Goal: Information Seeking & Learning: Learn about a topic

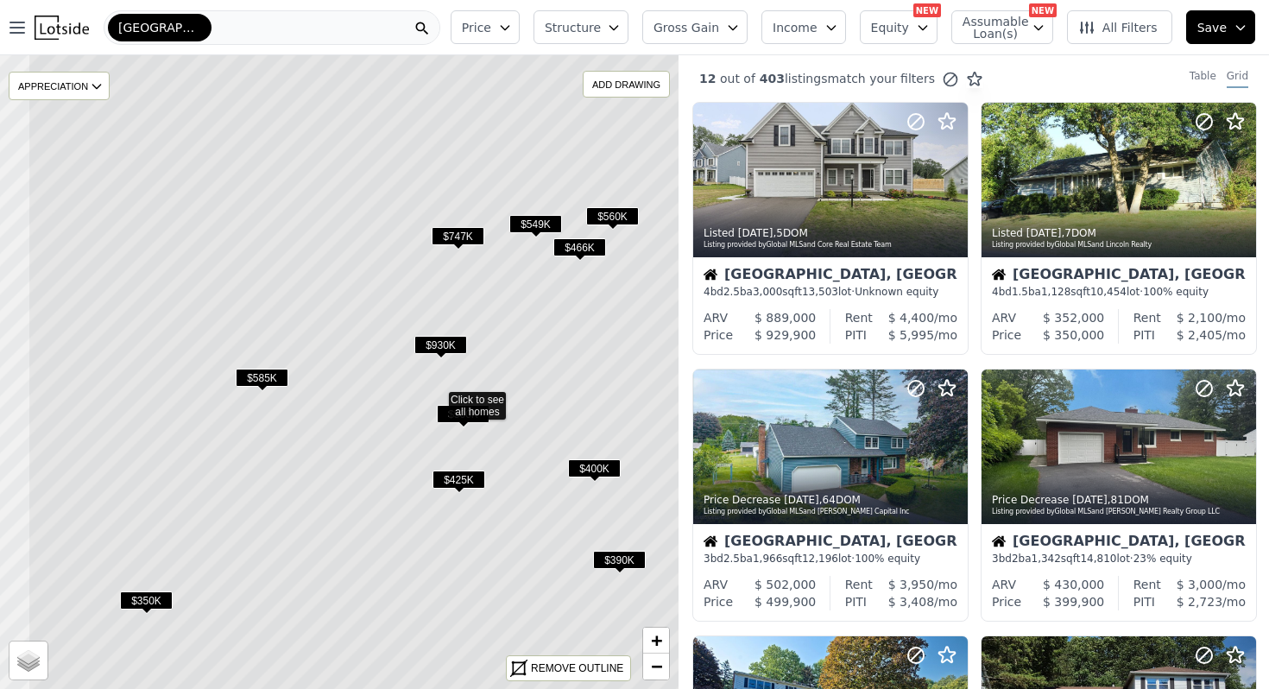
drag, startPoint x: 407, startPoint y: 295, endPoint x: 505, endPoint y: 321, distance: 100.9
click at [505, 321] on icon at bounding box center [436, 398] width 817 height 764
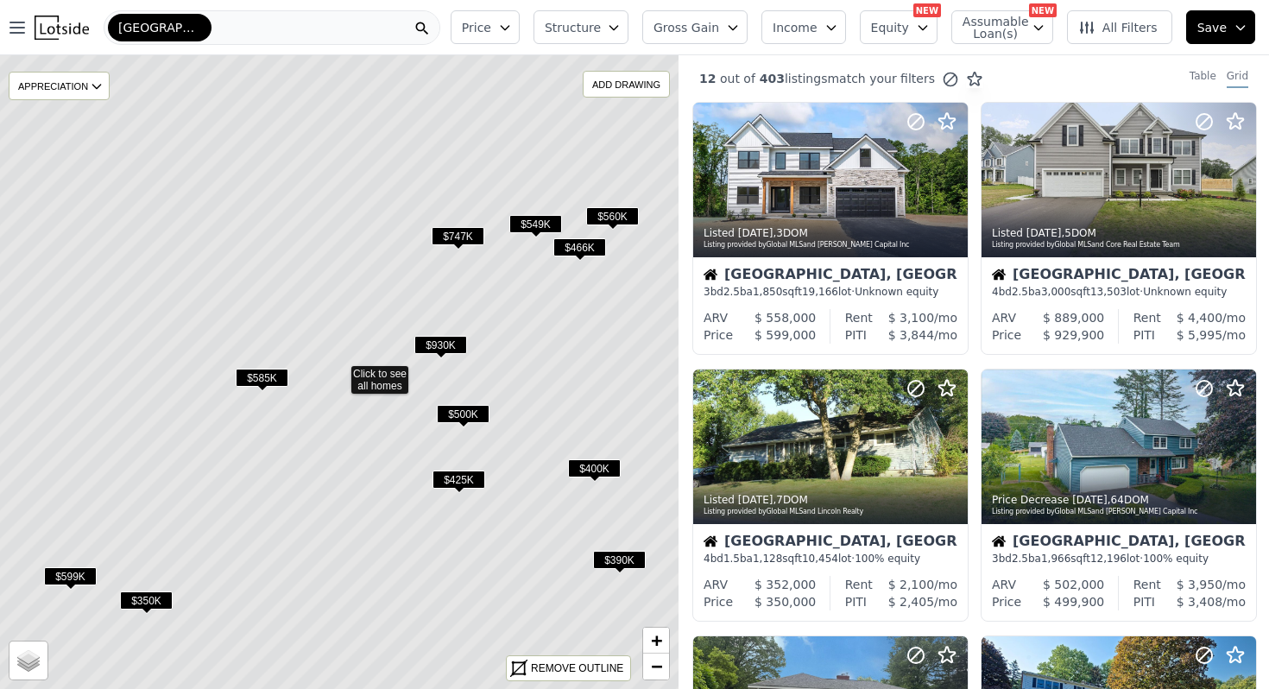
click at [591, 464] on span "$400K" at bounding box center [594, 468] width 53 height 18
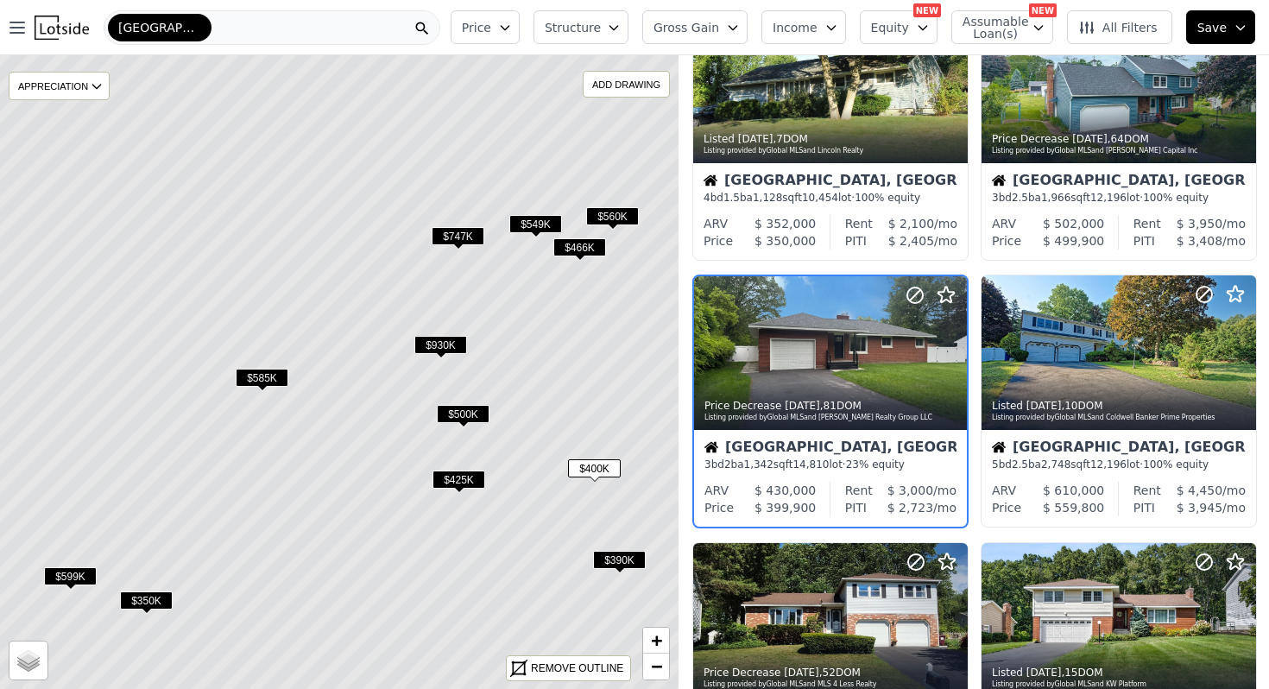
scroll to position [362, 0]
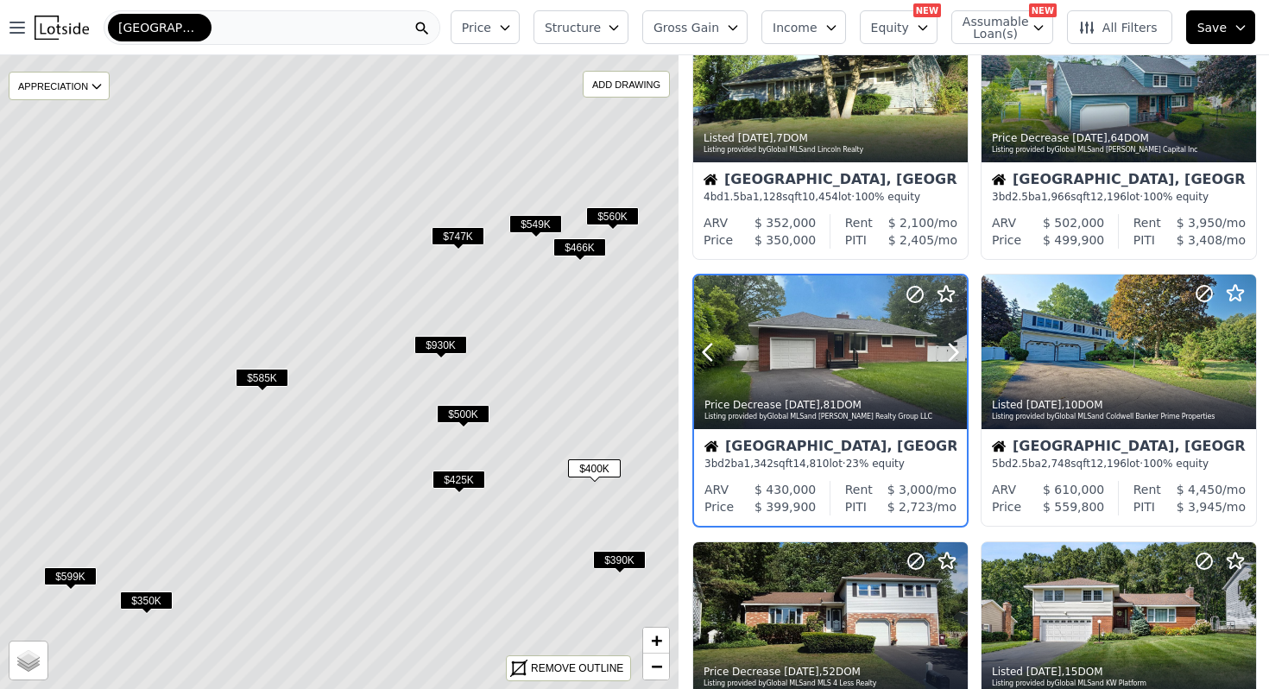
click at [802, 362] on div at bounding box center [830, 352] width 273 height 154
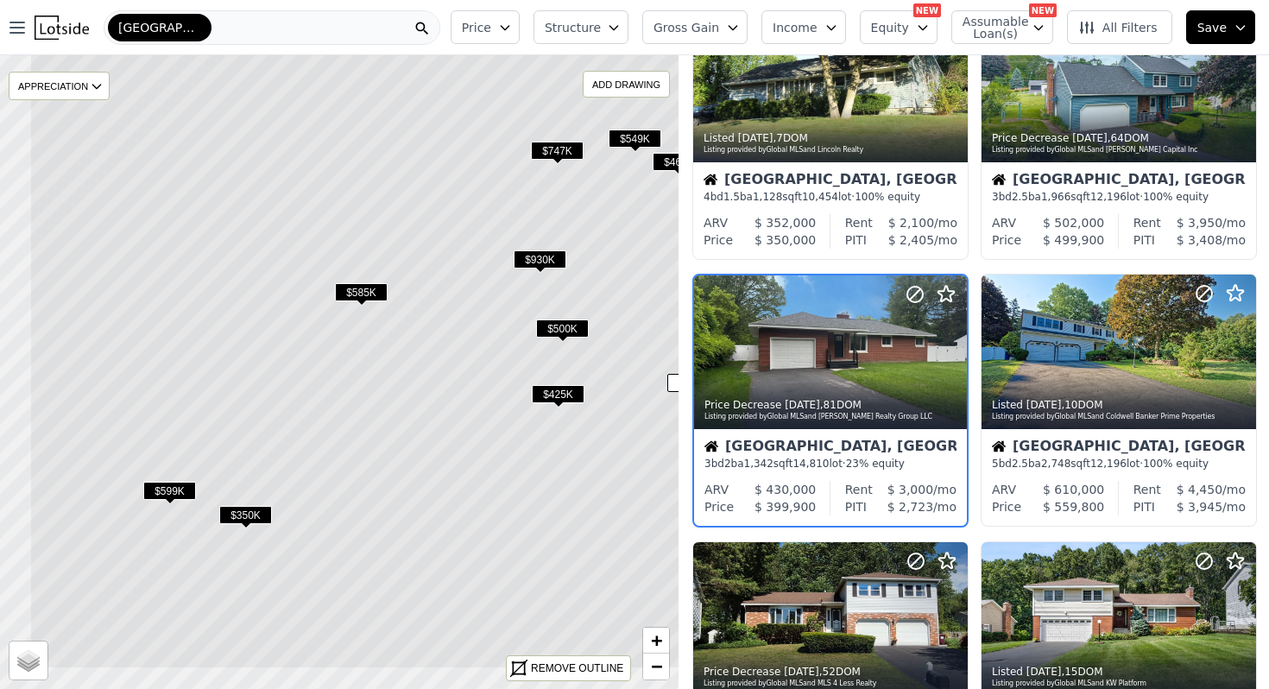
drag, startPoint x: 334, startPoint y: 450, endPoint x: 475, endPoint y: 340, distance: 178.9
click at [475, 340] on icon at bounding box center [437, 287] width 817 height 764
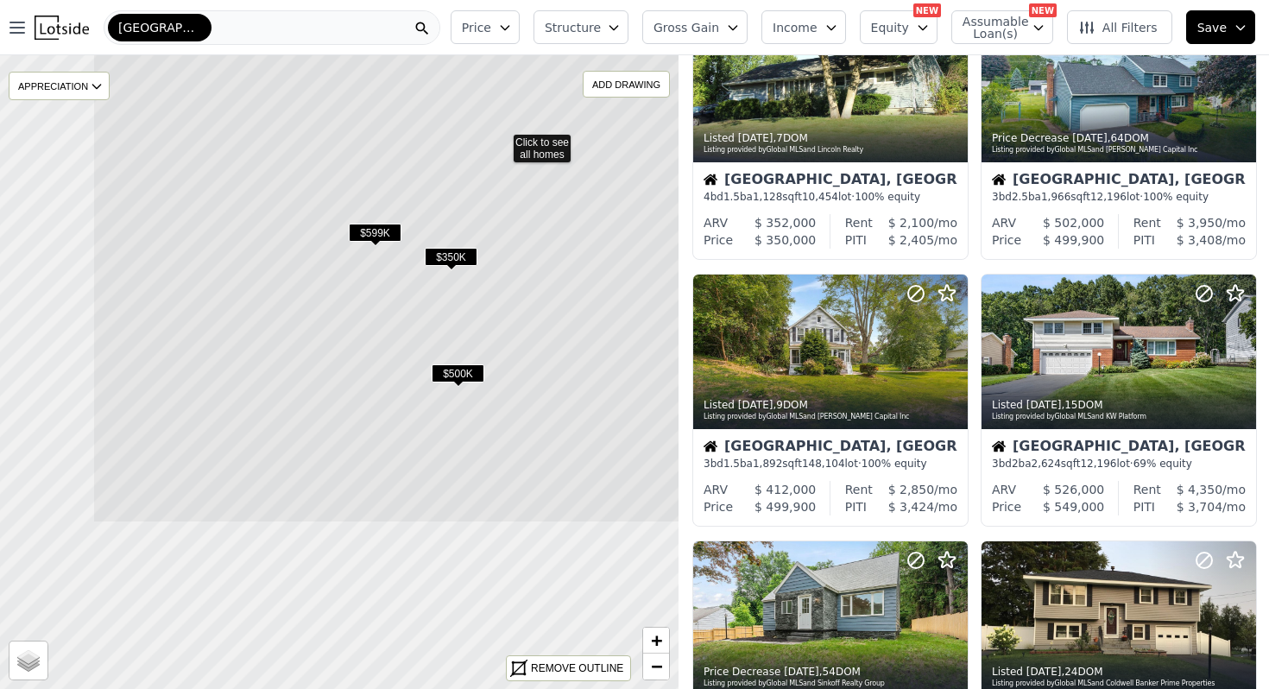
drag, startPoint x: 341, startPoint y: 599, endPoint x: 525, endPoint y: 330, distance: 326.0
click at [525, 330] on icon at bounding box center [500, 141] width 817 height 764
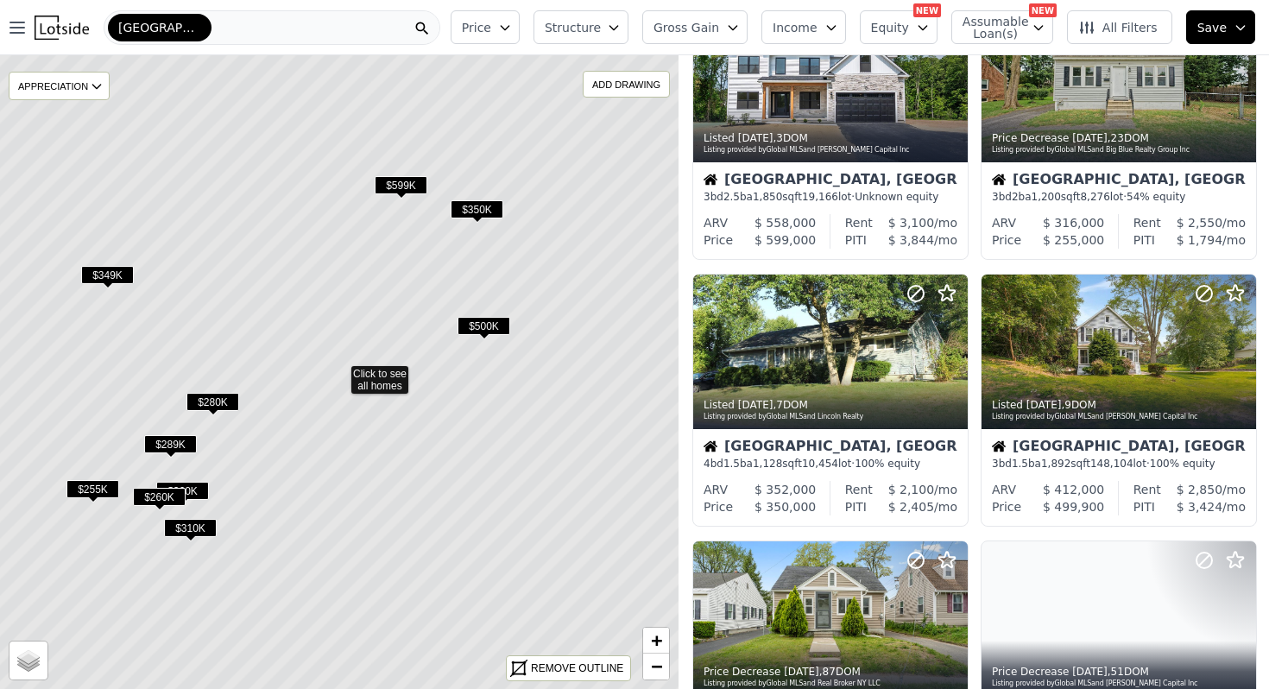
scroll to position [628, 0]
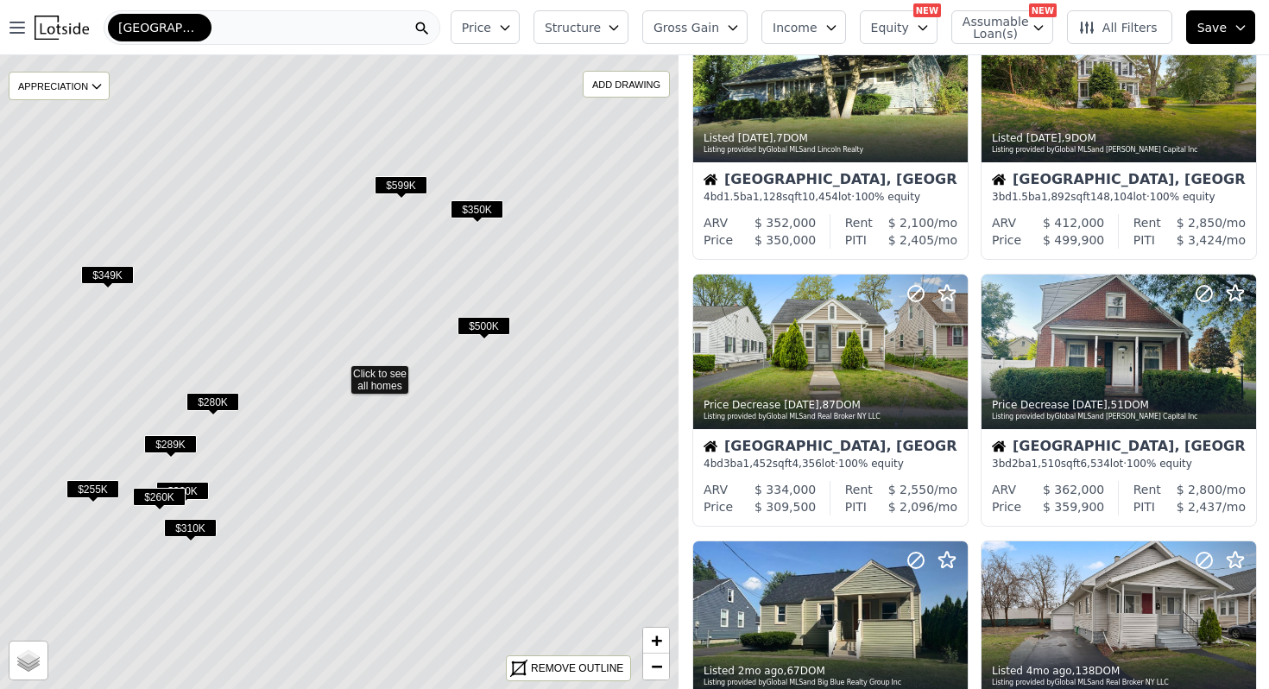
click at [212, 391] on icon at bounding box center [338, 373] width 817 height 764
click at [210, 399] on span "$280K" at bounding box center [212, 402] width 53 height 18
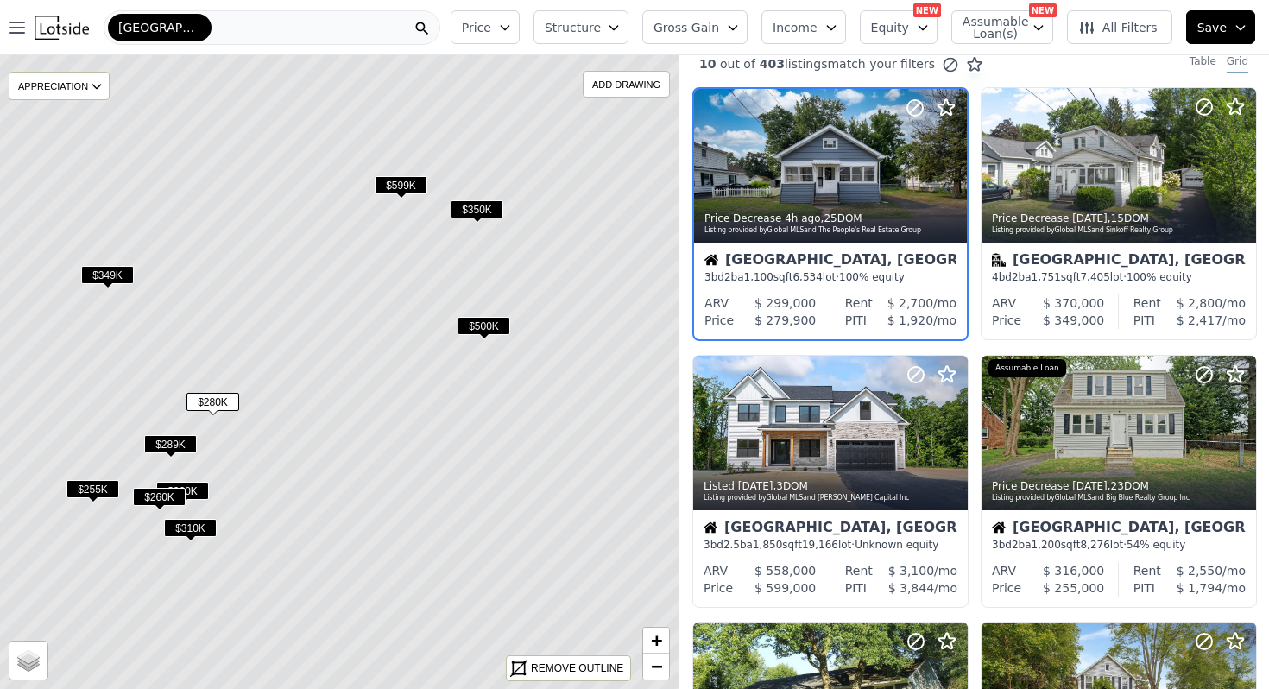
scroll to position [0, 0]
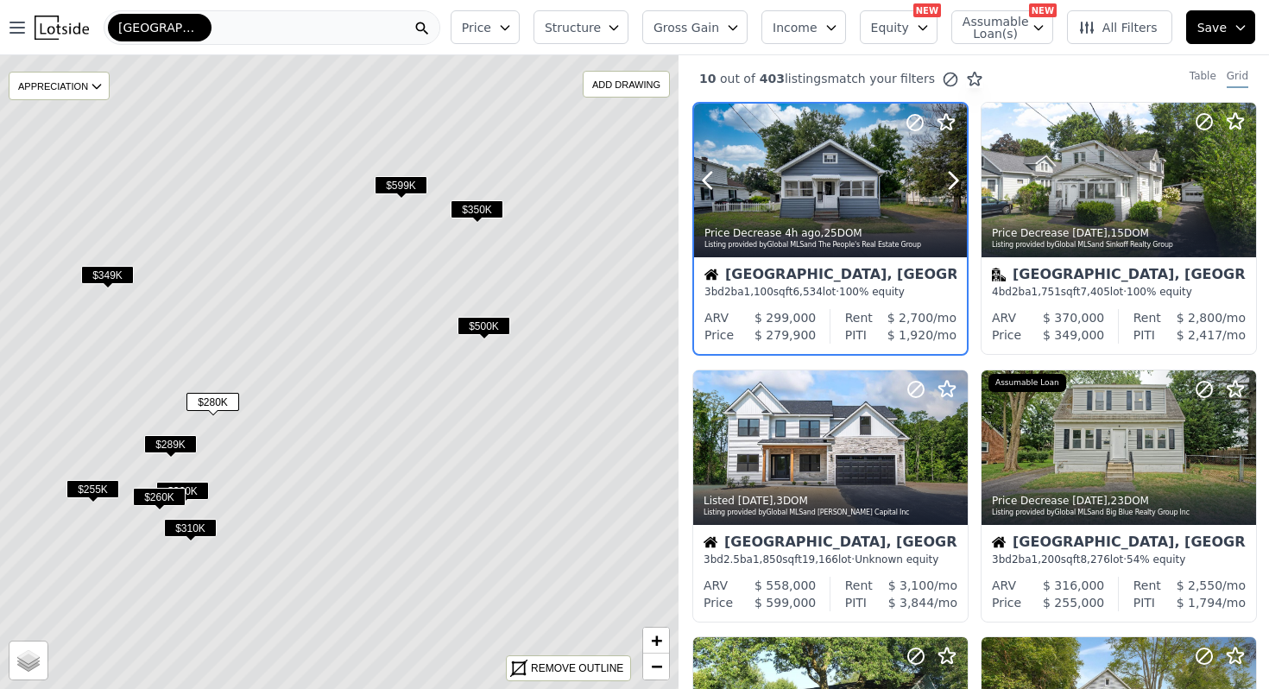
click at [789, 209] on div at bounding box center [830, 217] width 273 height 31
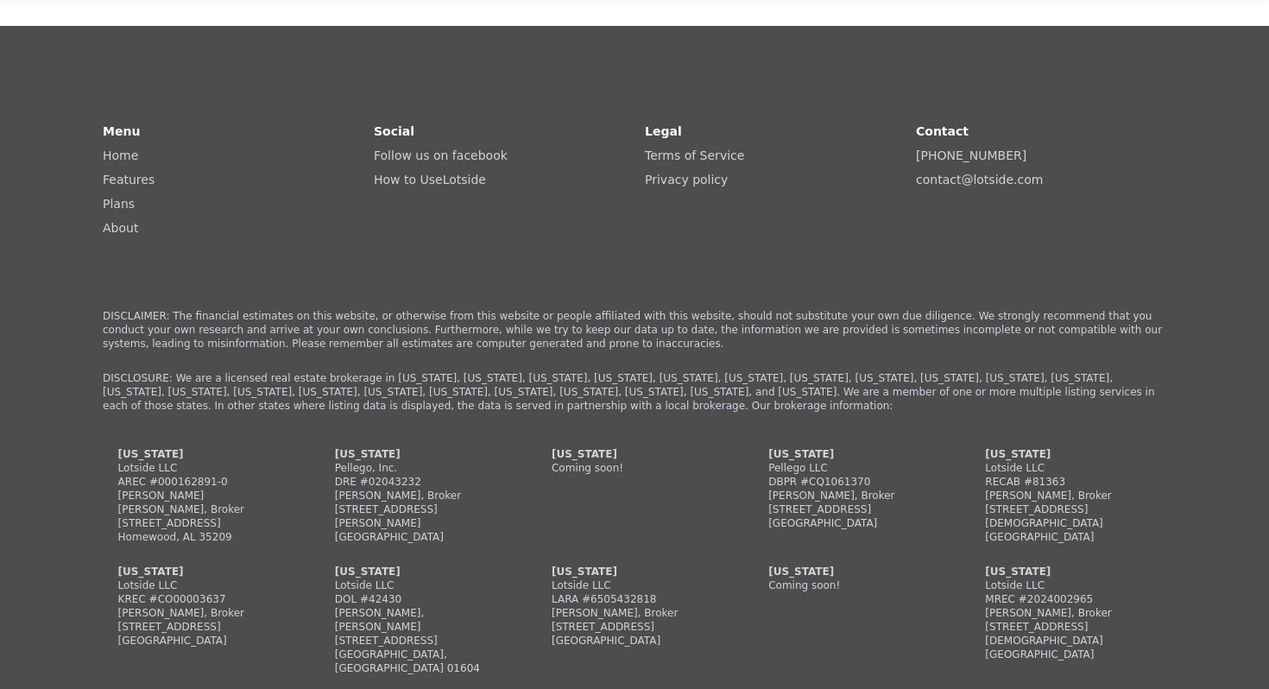
scroll to position [159, 0]
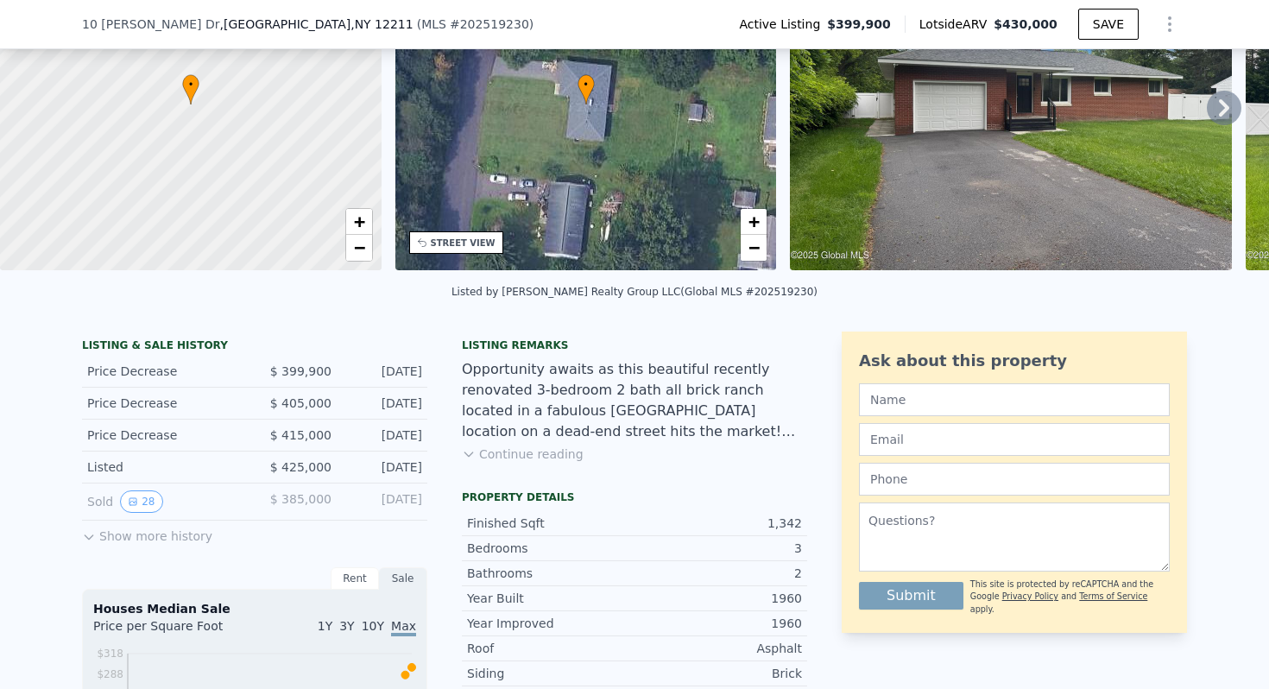
click at [149, 531] on button "Show more history" at bounding box center [147, 532] width 130 height 24
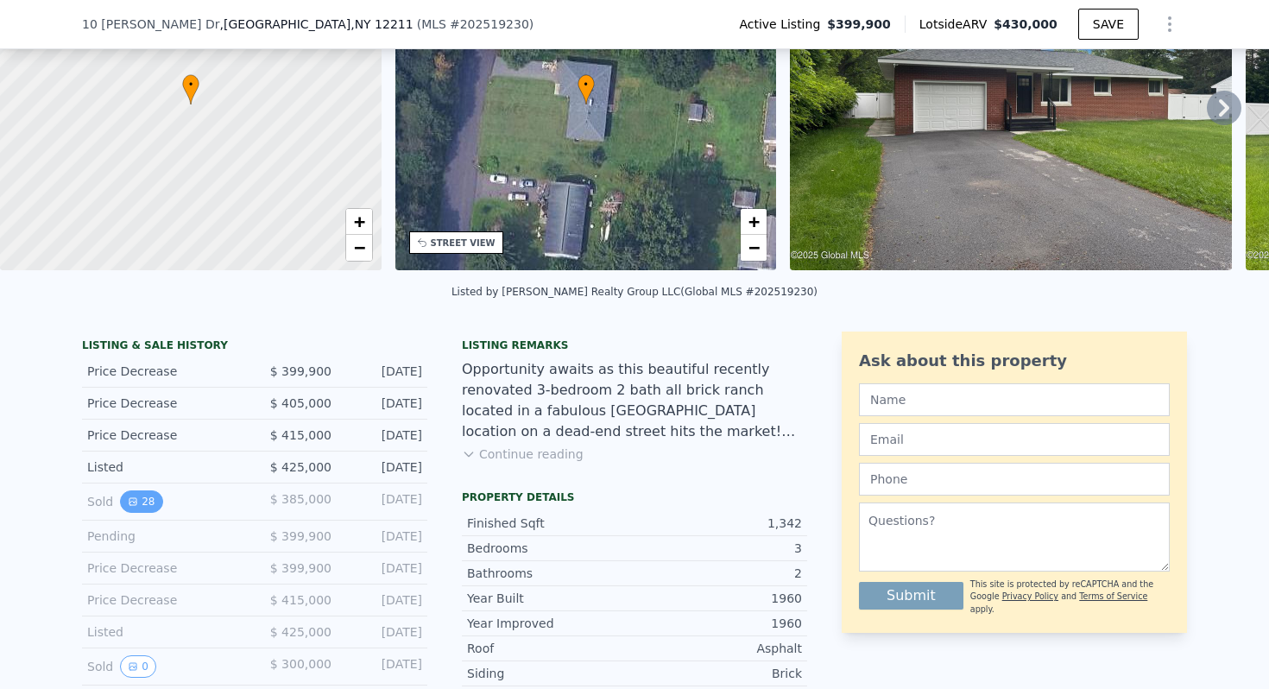
click at [146, 501] on button "28" at bounding box center [141, 501] width 42 height 22
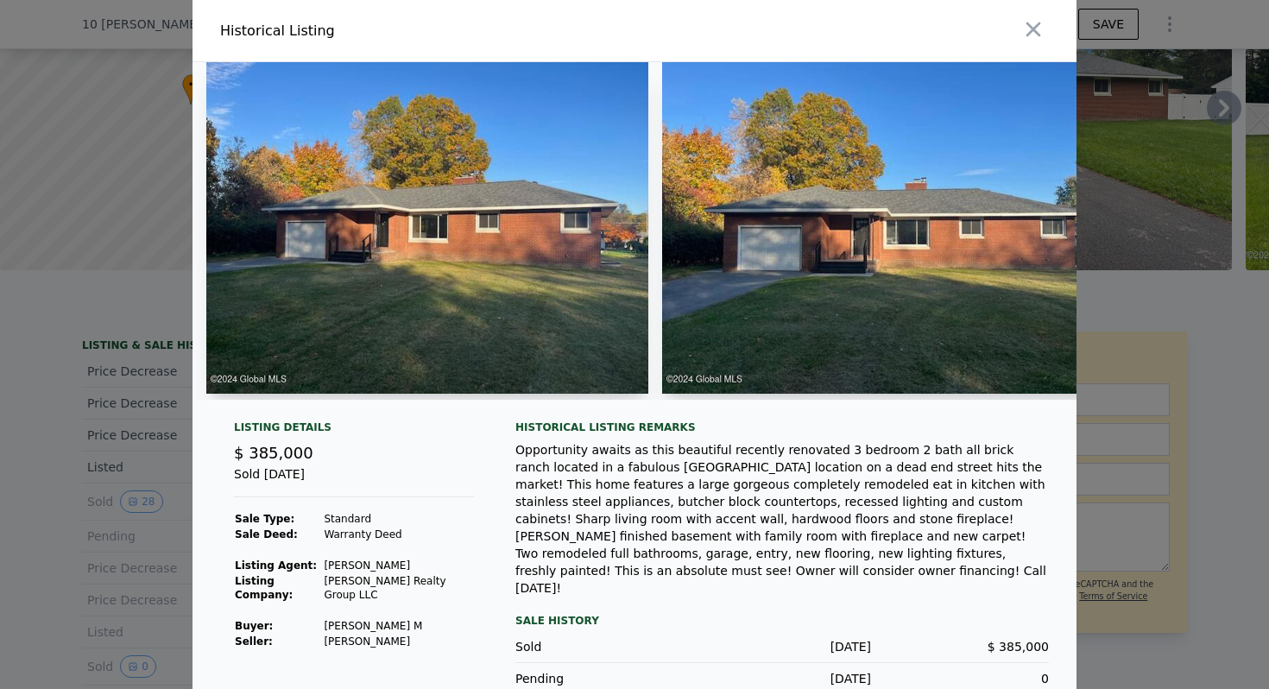
click at [422, 299] on img at bounding box center [427, 227] width 442 height 331
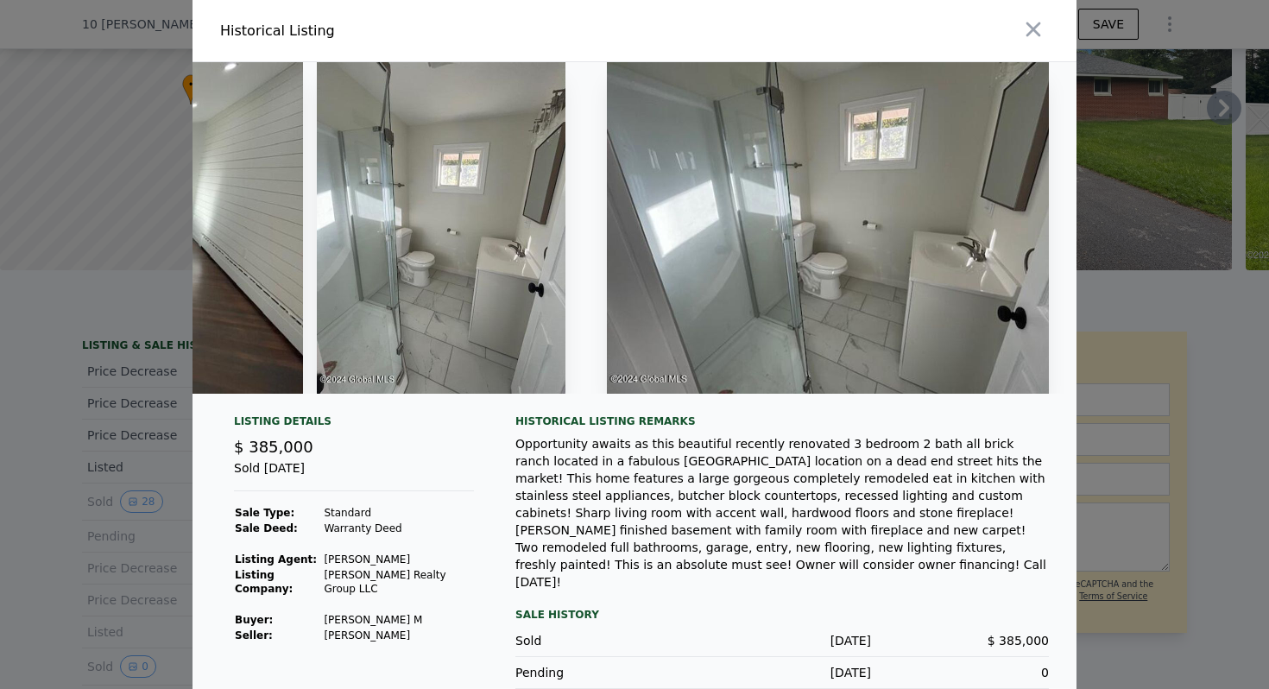
scroll to position [105, 0]
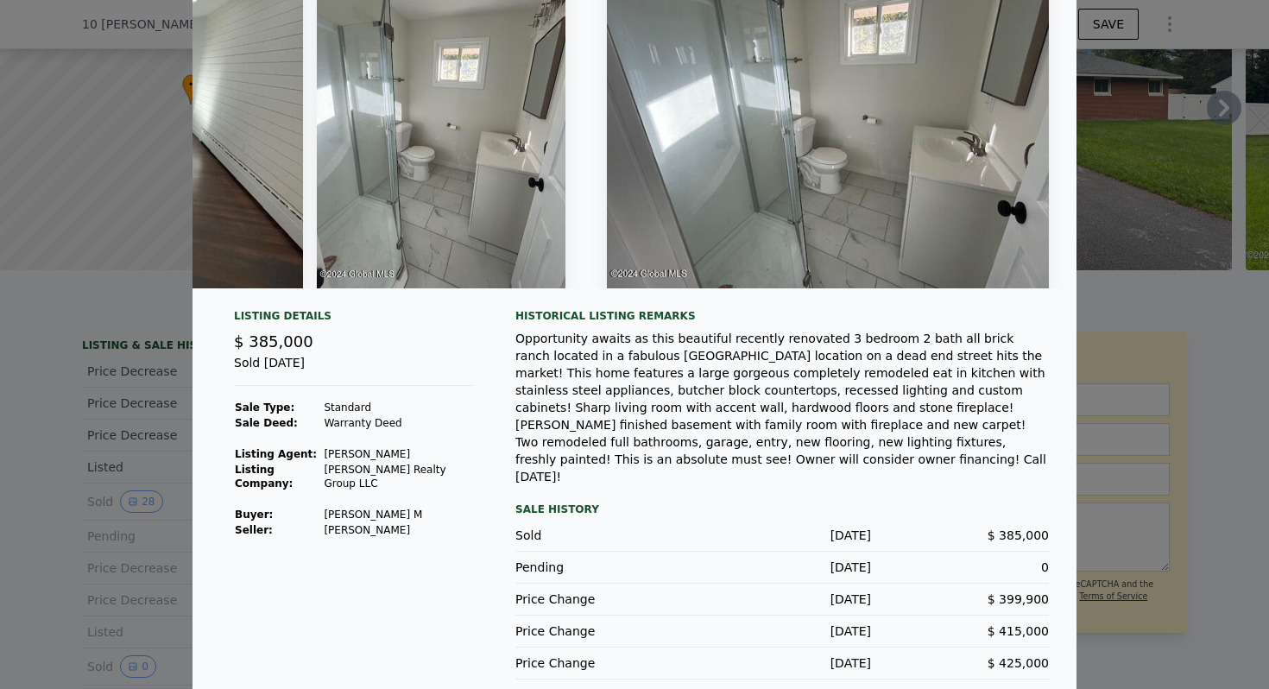
click at [75, 95] on div at bounding box center [634, 344] width 1269 height 689
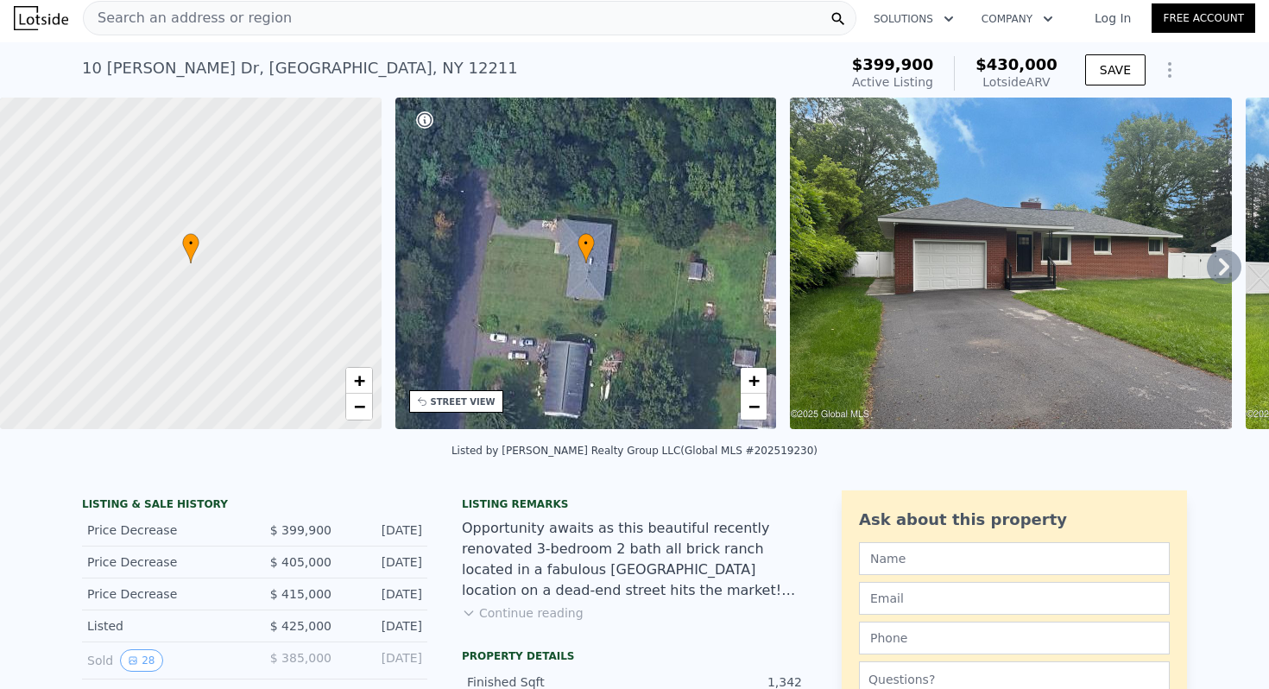
scroll to position [0, 0]
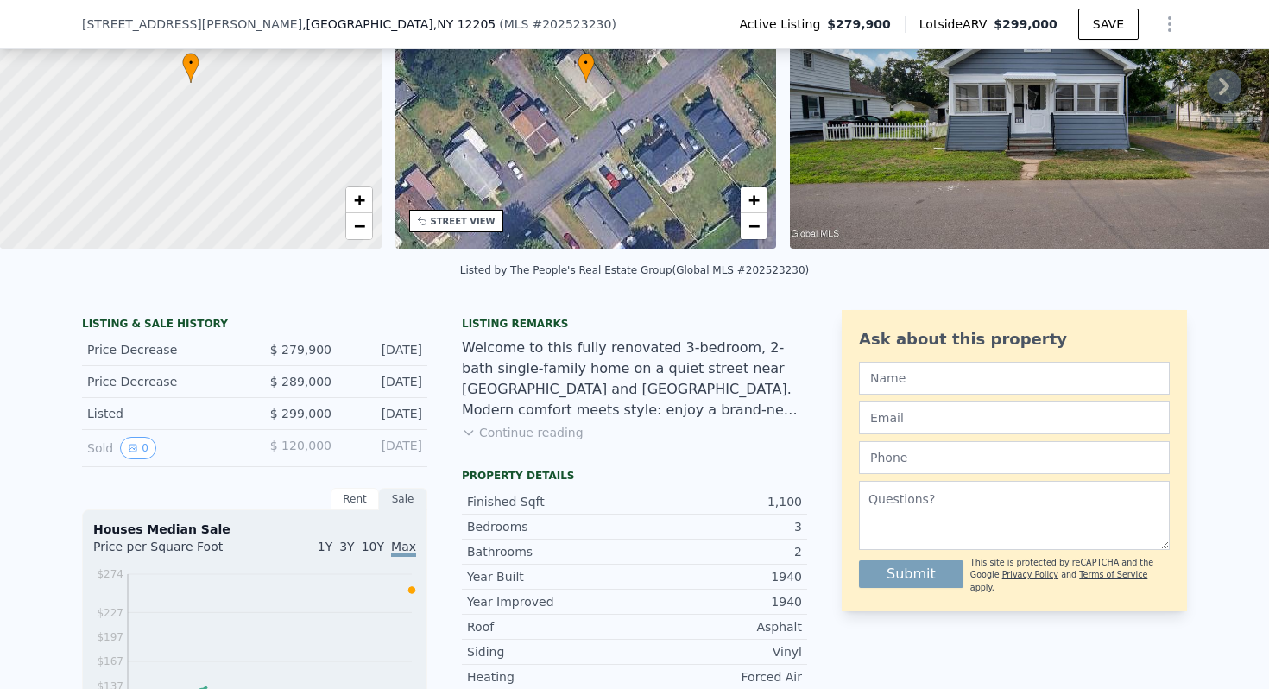
scroll to position [262, 0]
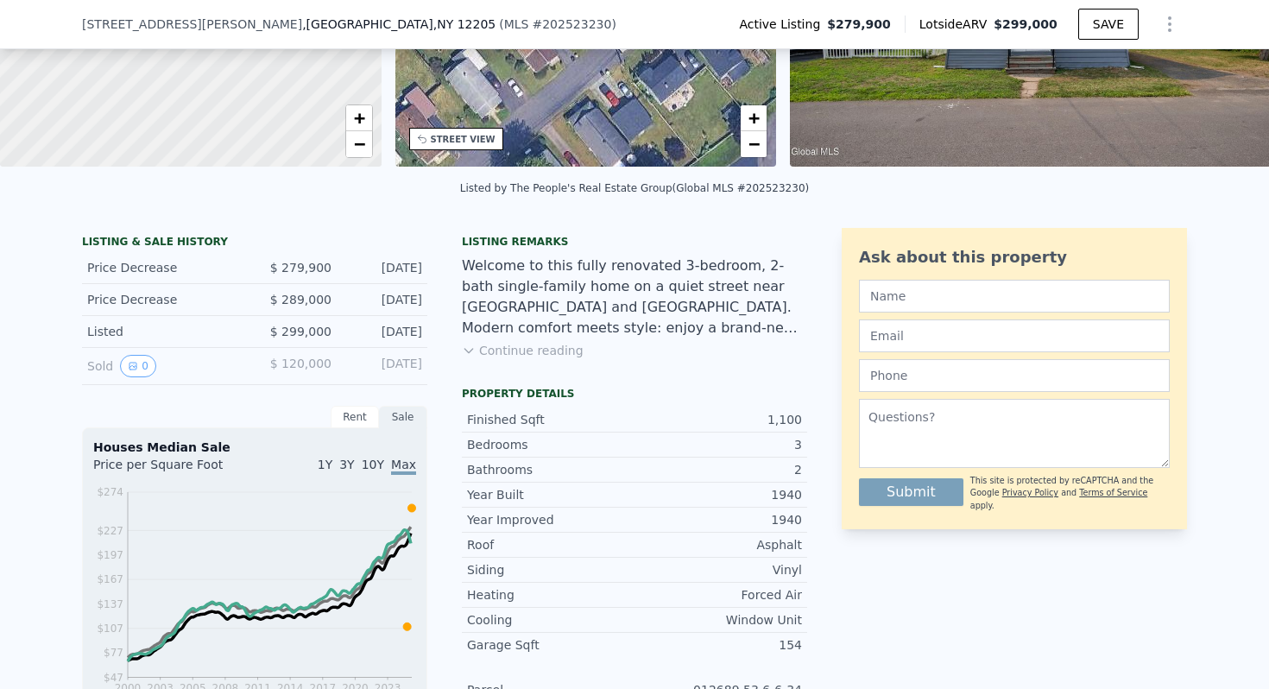
click at [326, 356] on span "$ 120,000" at bounding box center [300, 363] width 61 height 14
click at [242, 367] on div "Sold 0 $ 120,000 Mar 25, 2025" at bounding box center [254, 366] width 345 height 37
click at [238, 390] on div "LISTING & SALE HISTORY Price Decrease $ 279,900 Aug 30, 2025 Price Decrease $ 2…" at bounding box center [254, 623] width 345 height 791
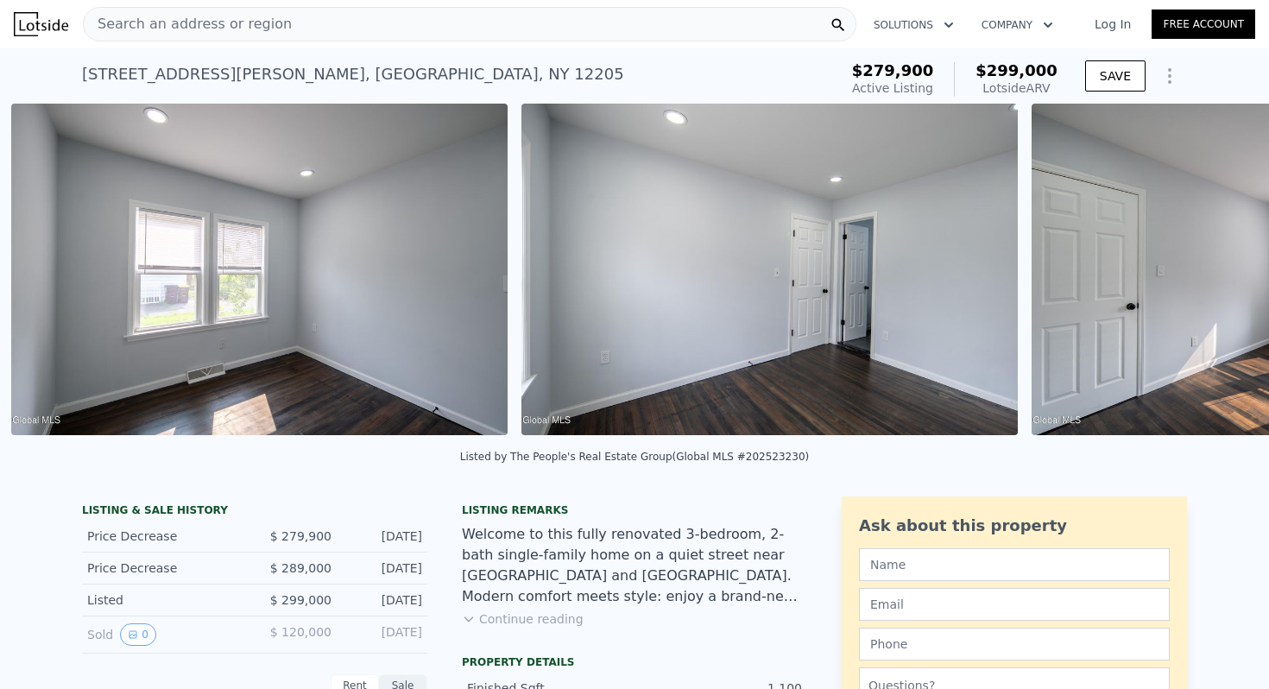
scroll to position [0, 13538]
